Goal: Task Accomplishment & Management: Use online tool/utility

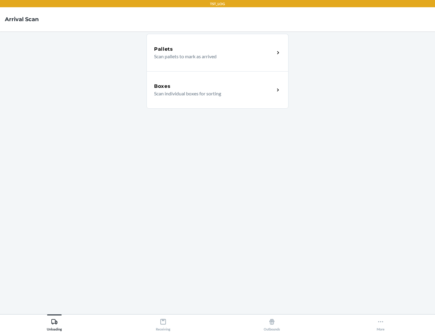
click at [214, 86] on div "Boxes" at bounding box center [214, 86] width 121 height 7
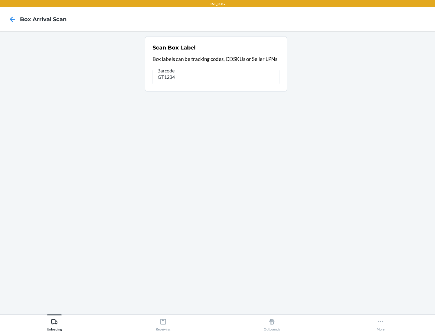
type input "GT1234"
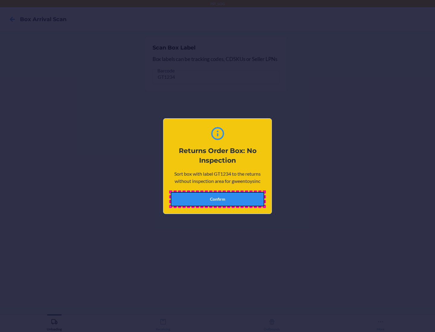
click at [217, 199] on button "Confirm" at bounding box center [218, 199] width 94 height 14
